Goal: Task Accomplishment & Management: Manage account settings

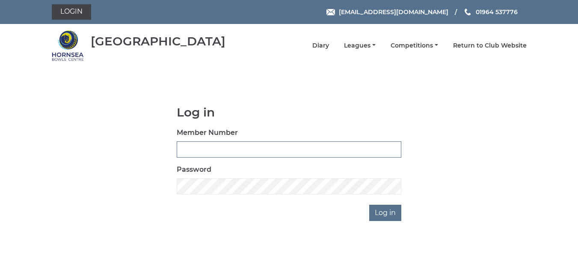
click at [187, 151] on input "Member Number" at bounding box center [289, 149] width 224 height 16
type input "0207"
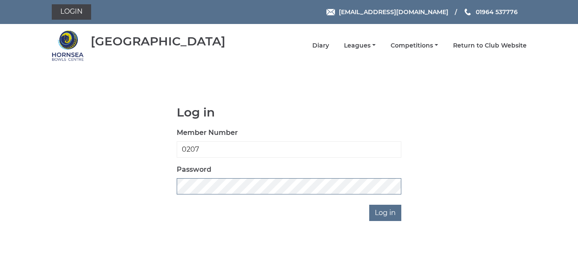
click at [369, 204] on input "Log in" at bounding box center [385, 212] width 32 height 16
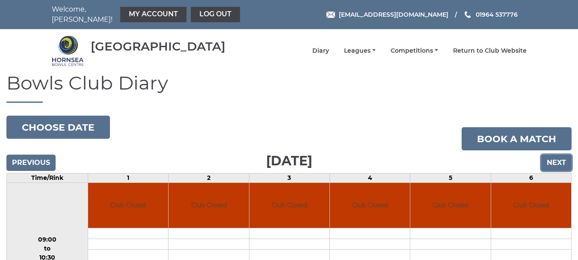
click at [566, 157] on input "Next" at bounding box center [556, 162] width 30 height 16
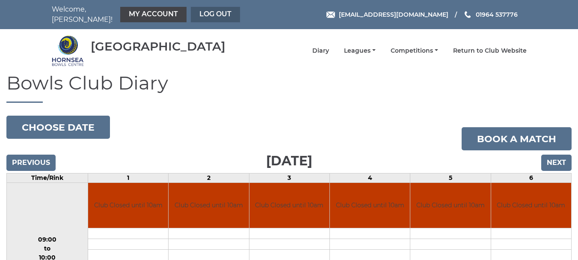
click at [204, 10] on link "Log out" at bounding box center [215, 14] width 49 height 15
